Goal: Transaction & Acquisition: Register for event/course

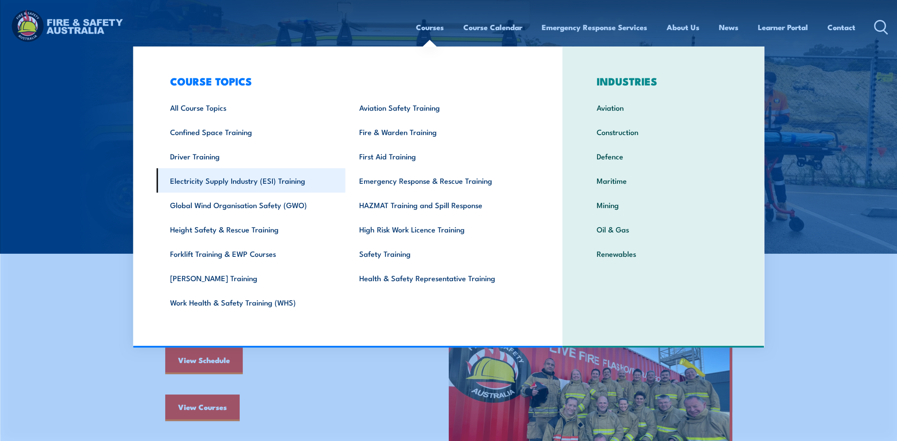
click at [189, 180] on link "Electricity Supply Industry (ESI) Training" at bounding box center [250, 180] width 189 height 24
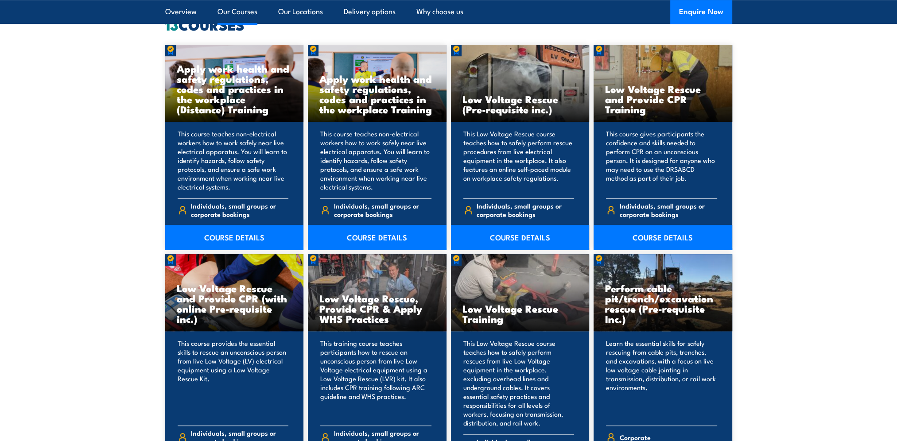
scroll to position [753, 0]
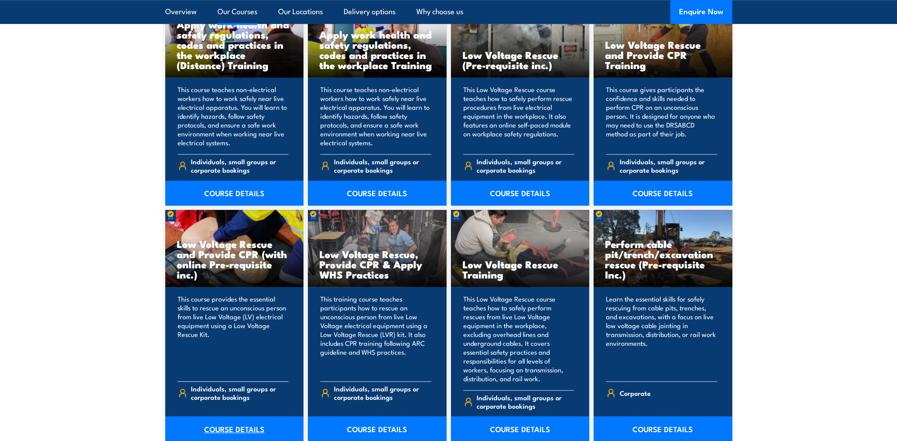
click at [224, 419] on link "COURSE DETAILS" at bounding box center [234, 428] width 139 height 25
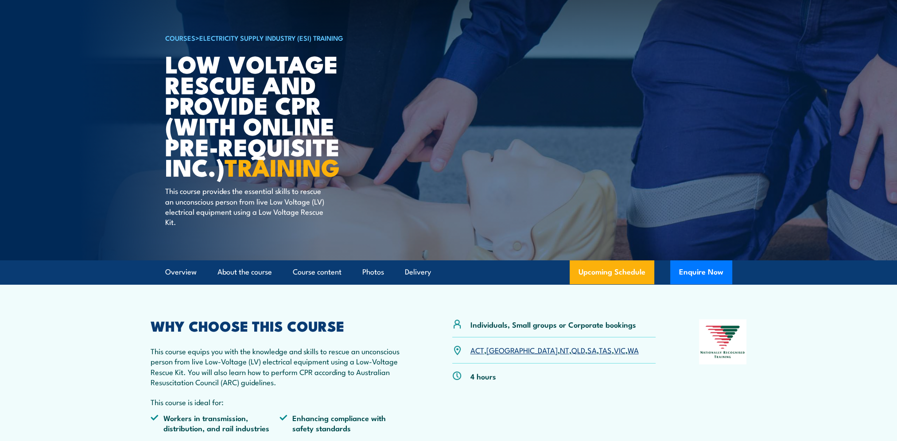
scroll to position [133, 0]
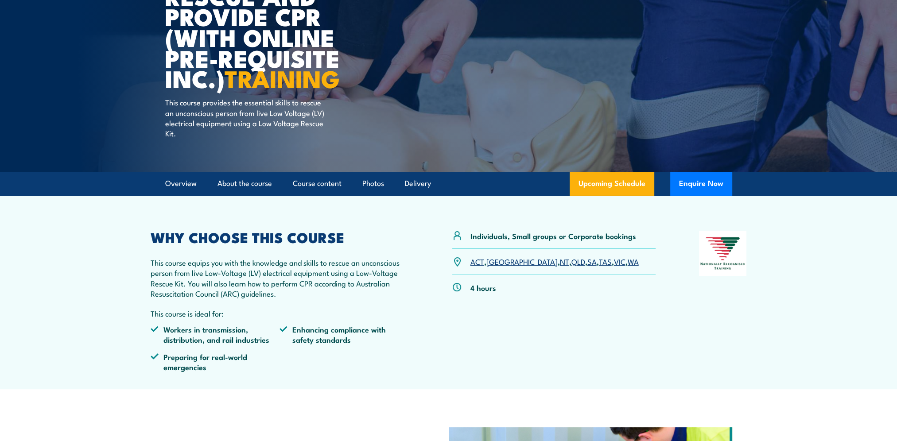
click at [571, 262] on link "QLD" at bounding box center [578, 261] width 14 height 11
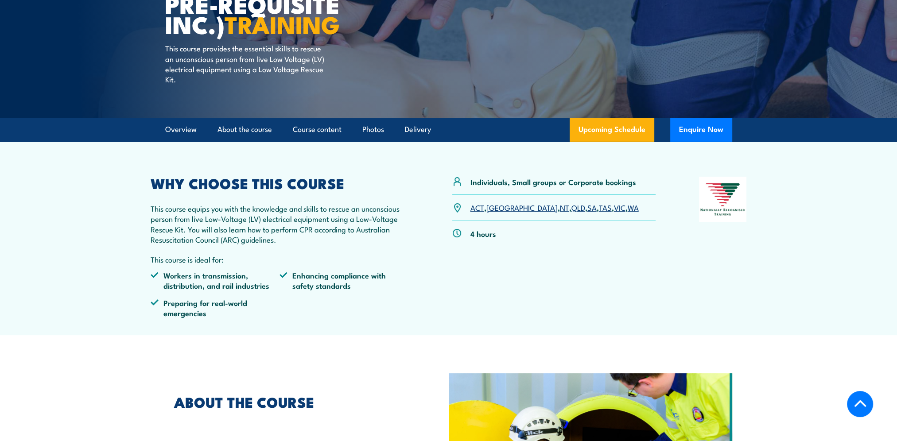
scroll to position [143, 0]
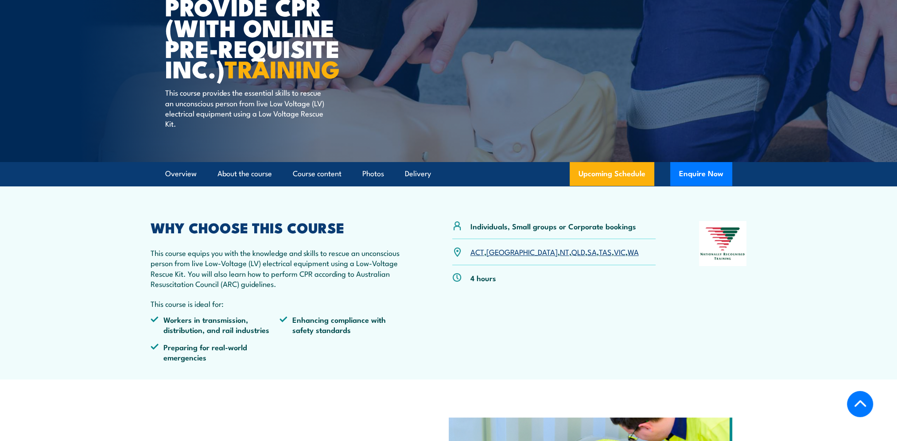
click at [571, 252] on link "QLD" at bounding box center [578, 251] width 14 height 11
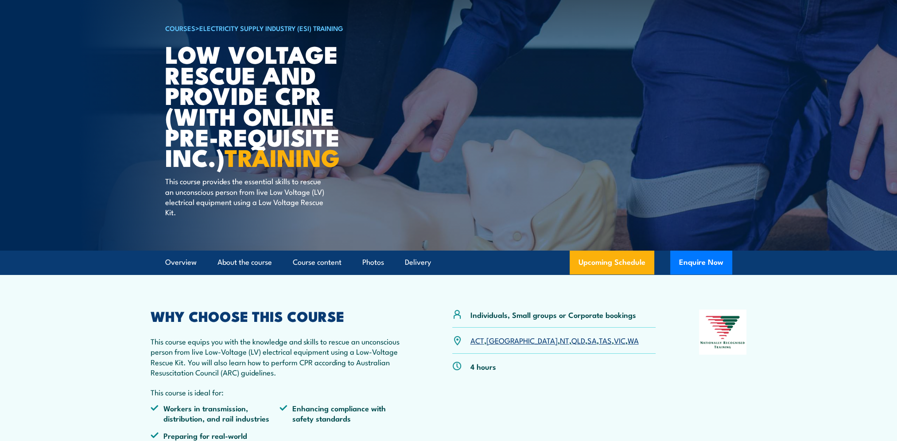
scroll to position [10, 0]
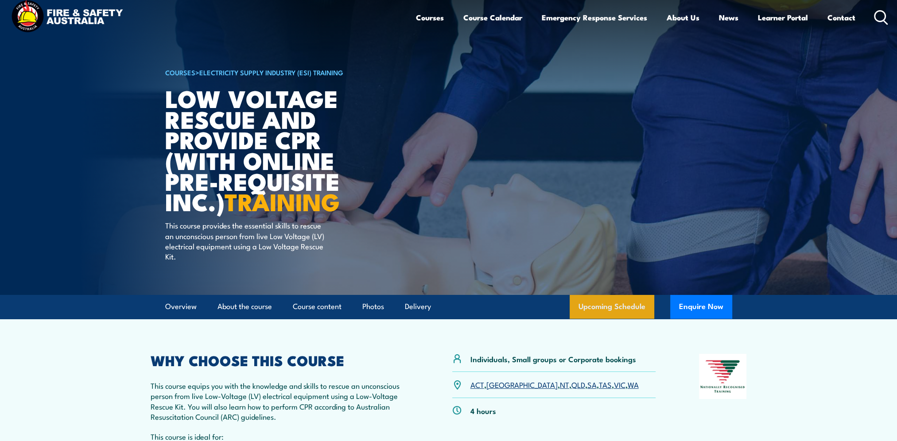
click at [599, 304] on link "Upcoming Schedule" at bounding box center [612, 307] width 85 height 24
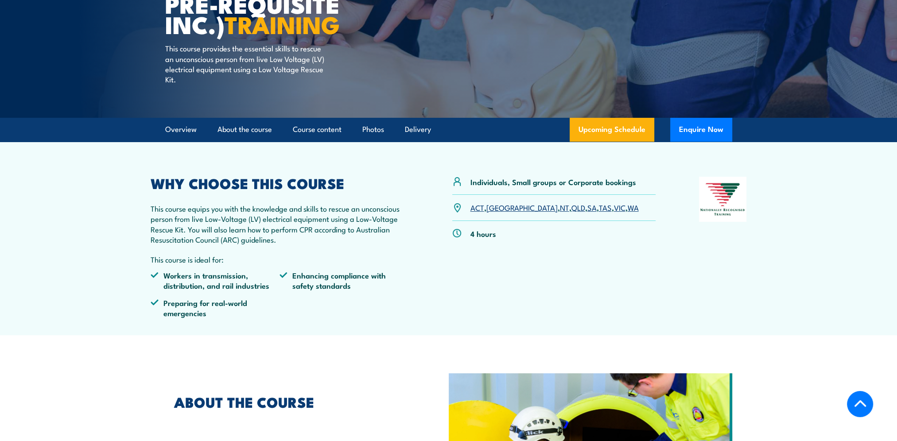
scroll to position [0, 0]
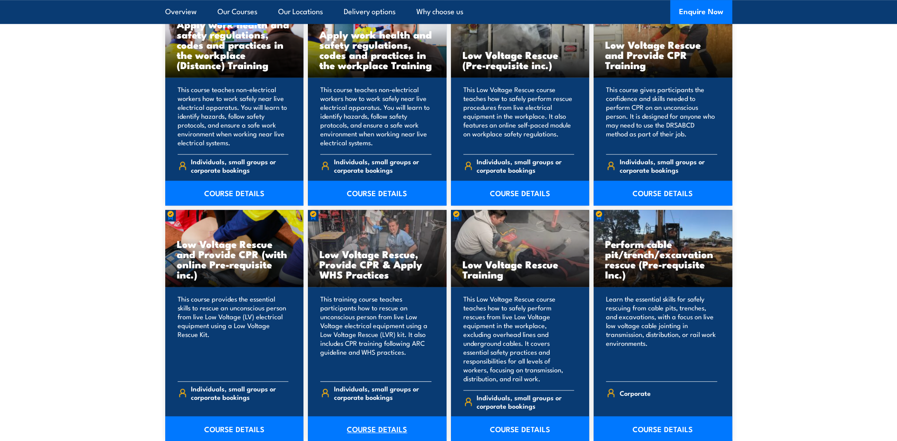
click at [368, 420] on link "COURSE DETAILS" at bounding box center [377, 428] width 139 height 25
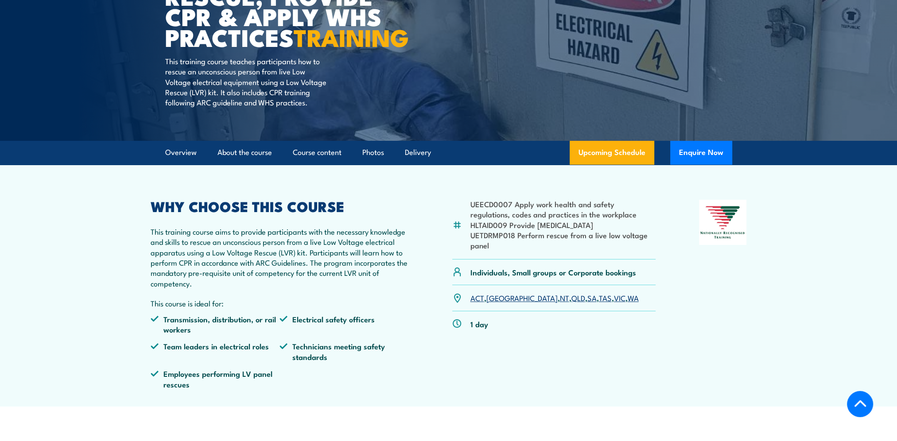
scroll to position [177, 0]
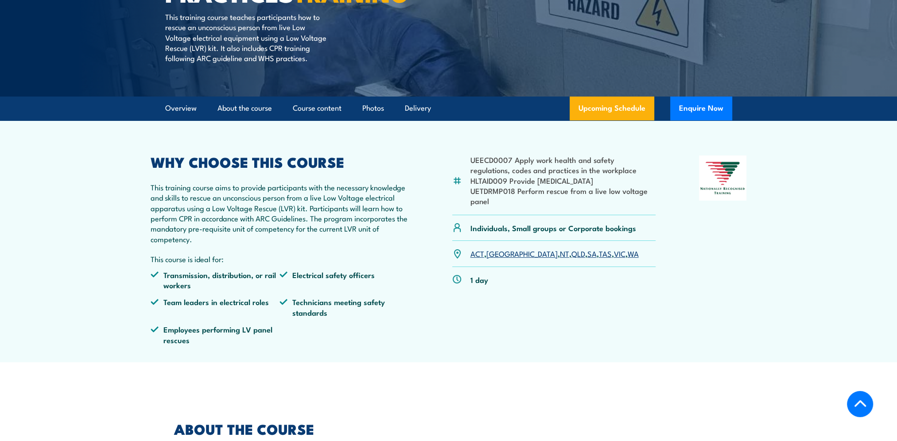
click at [571, 259] on link "QLD" at bounding box center [578, 253] width 14 height 11
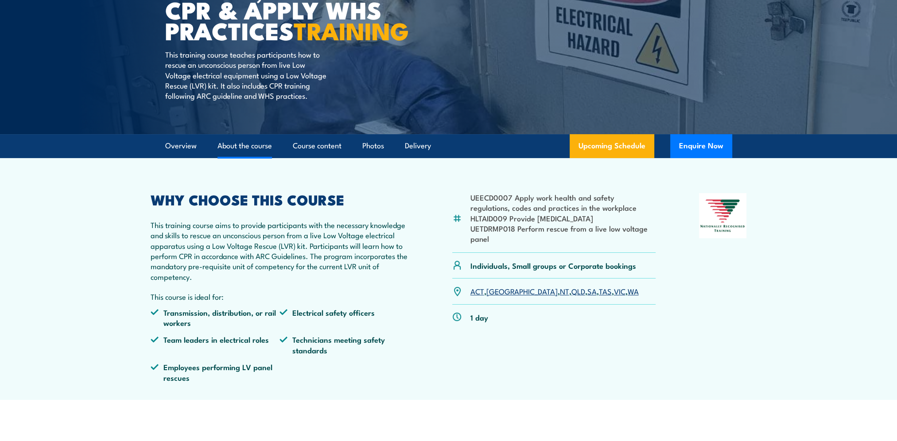
scroll to position [7, 0]
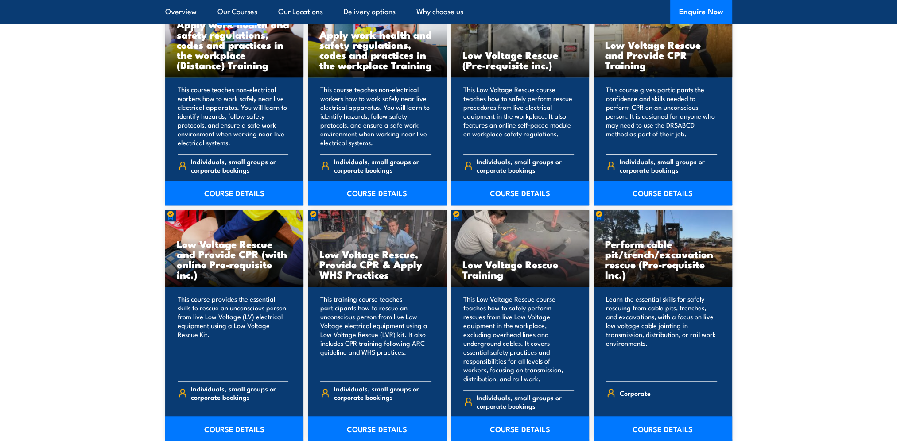
click at [653, 194] on link "COURSE DETAILS" at bounding box center [663, 193] width 139 height 25
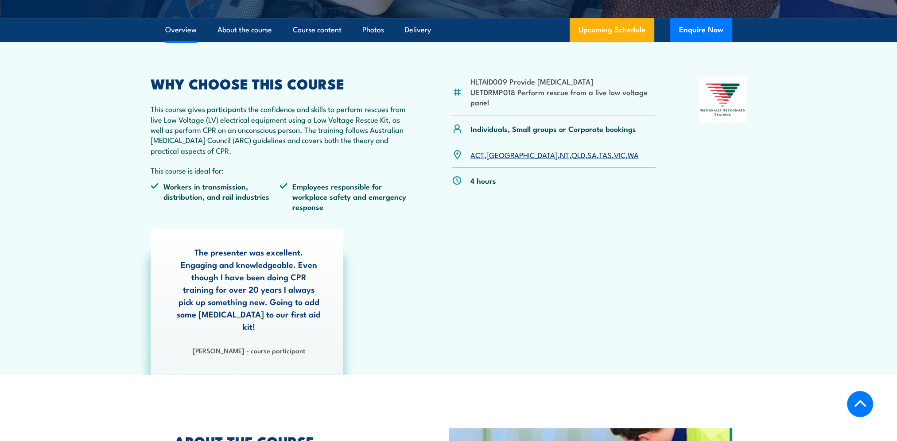
scroll to position [221, 0]
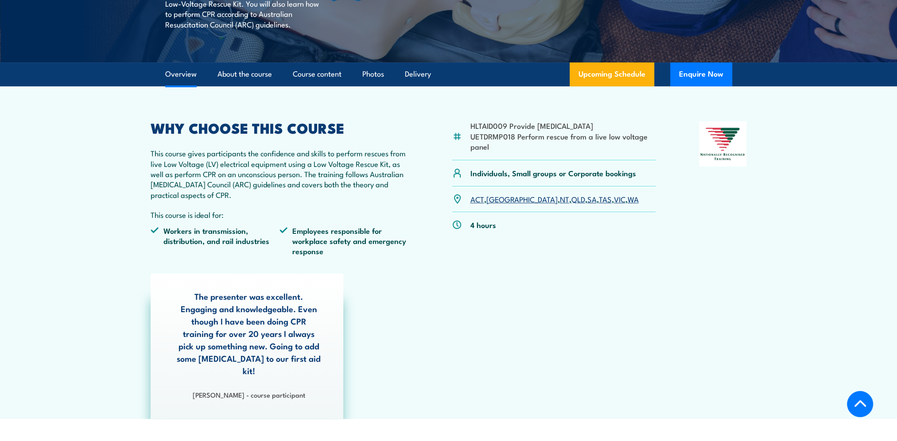
click at [571, 200] on link "QLD" at bounding box center [578, 199] width 14 height 11
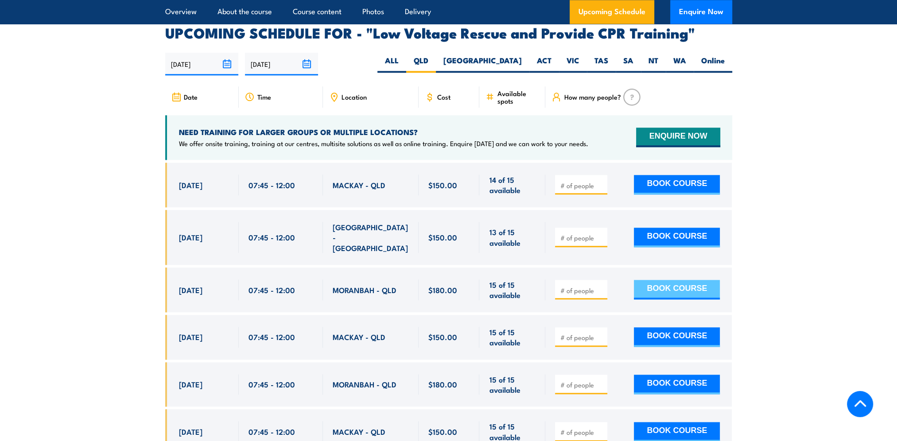
click at [666, 280] on button "BOOK COURSE" at bounding box center [677, 289] width 86 height 19
type input "1"
click at [673, 280] on button "BOOK COURSE" at bounding box center [677, 289] width 86 height 19
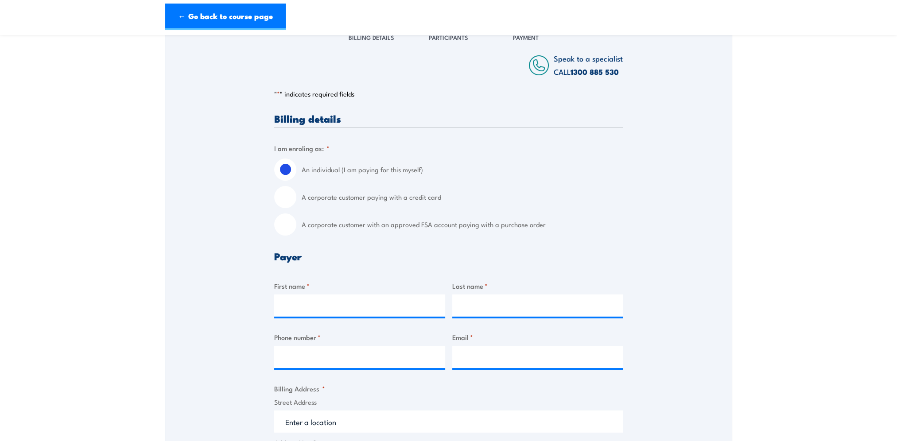
scroll to position [177, 0]
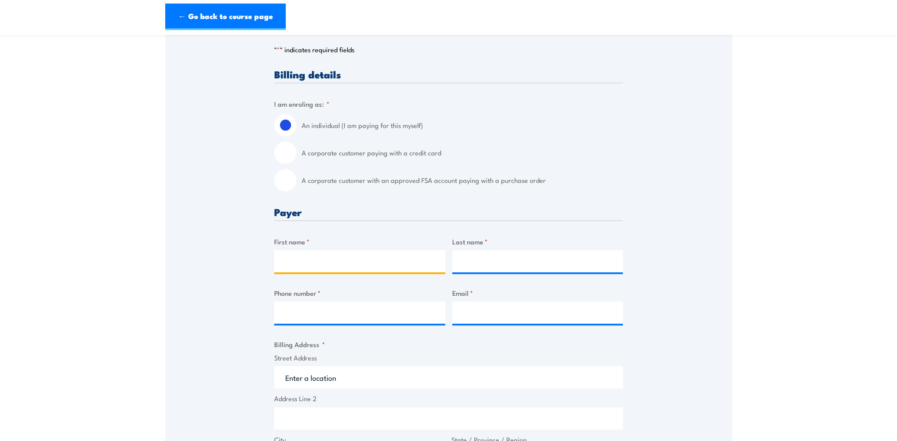
click at [326, 261] on input "First name *" at bounding box center [359, 261] width 171 height 22
type input "m"
type input "[PERSON_NAME]"
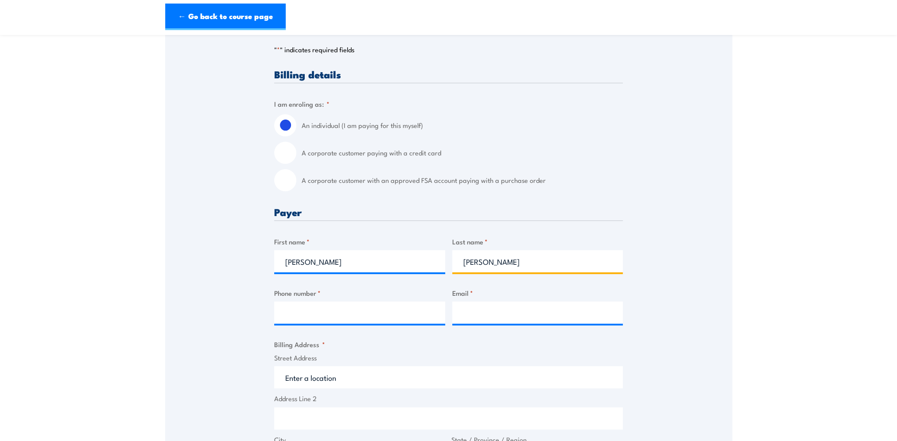
type input "[PERSON_NAME]"
type input "0456639539"
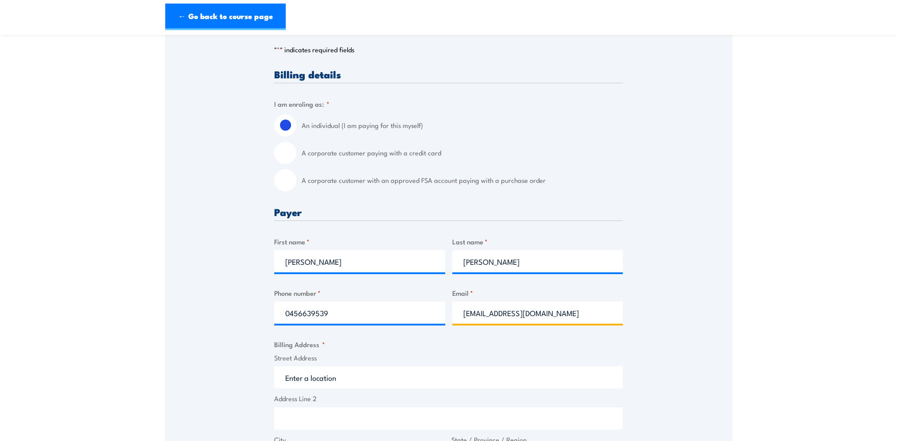
type input "[EMAIL_ADDRESS][DOMAIN_NAME]"
click at [289, 379] on input "Street Address" at bounding box center [448, 377] width 349 height 22
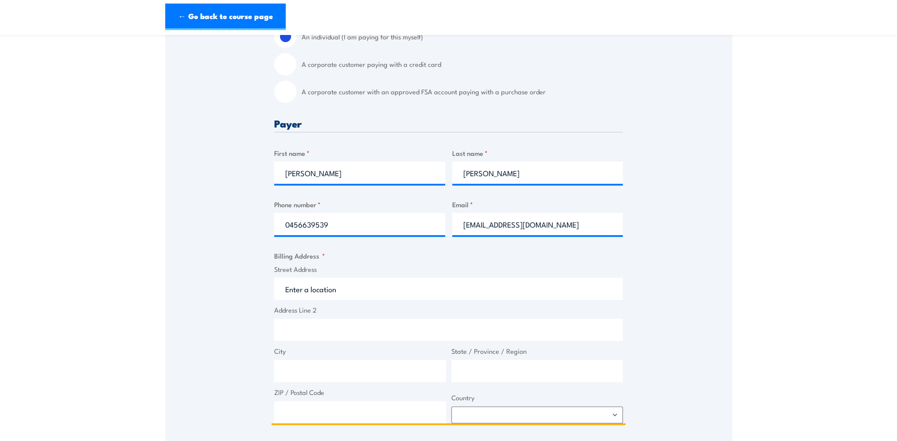
scroll to position [310, 0]
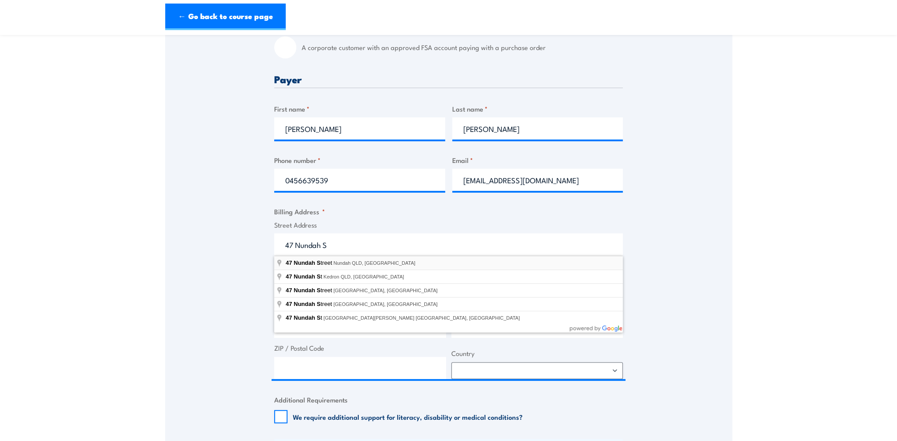
type input "[STREET_ADDRESS]"
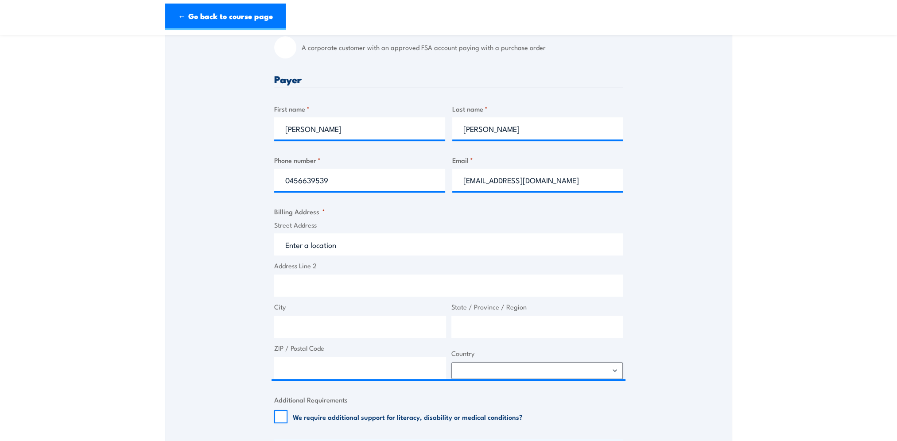
type input "[STREET_ADDRESS]"
type input "Nundah"
type input "[GEOGRAPHIC_DATA]"
type input "4012"
select select "[GEOGRAPHIC_DATA]"
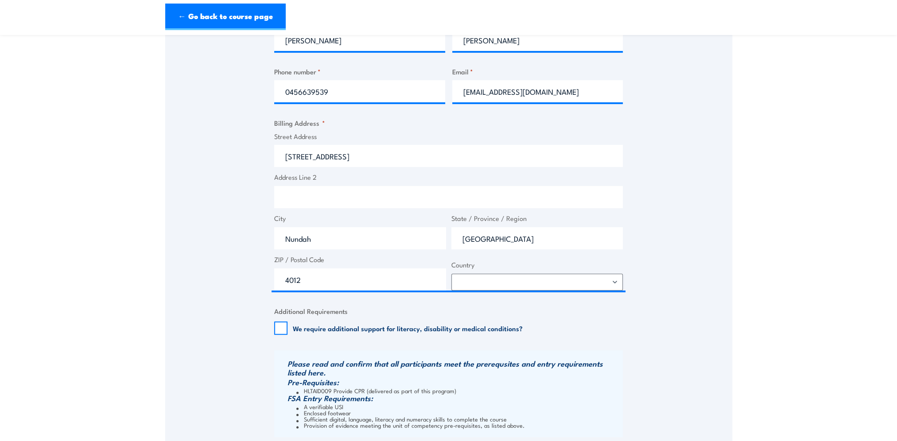
scroll to position [443, 0]
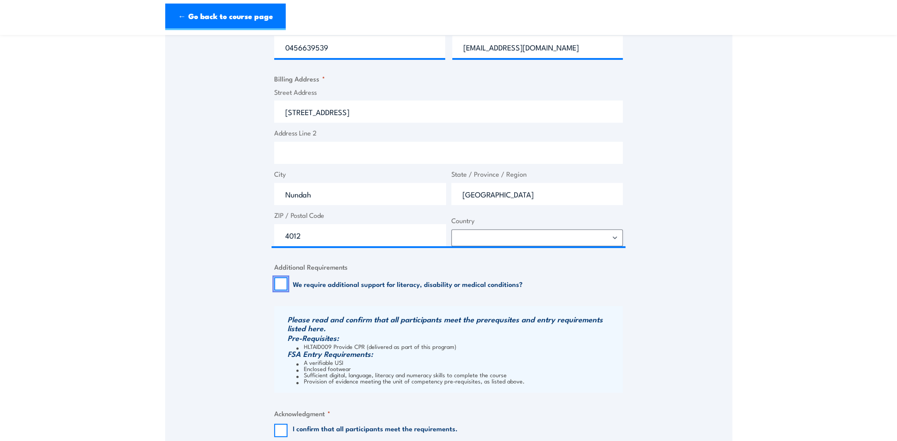
click at [280, 282] on input "We require additional support for literacy, disability or medical conditions?" at bounding box center [280, 283] width 13 height 13
click at [282, 281] on input "We require additional support for literacy, disability or medical conditions?" at bounding box center [280, 283] width 13 height 13
checkbox input "false"
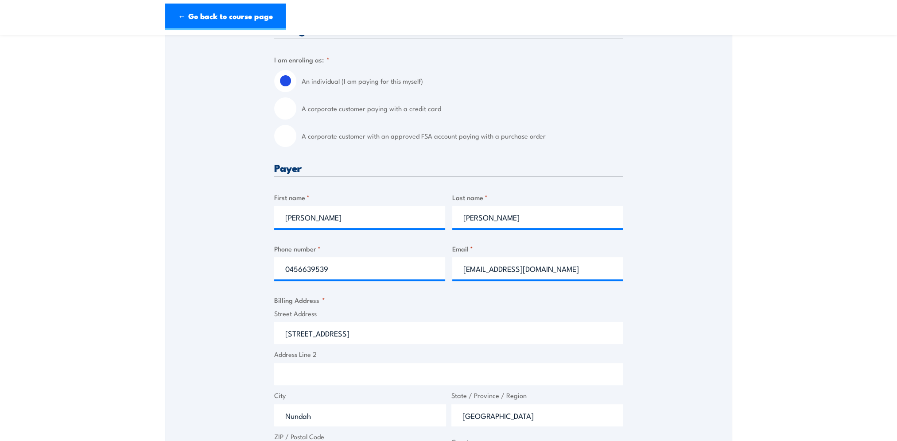
scroll to position [44, 0]
